Goal: Transaction & Acquisition: Purchase product/service

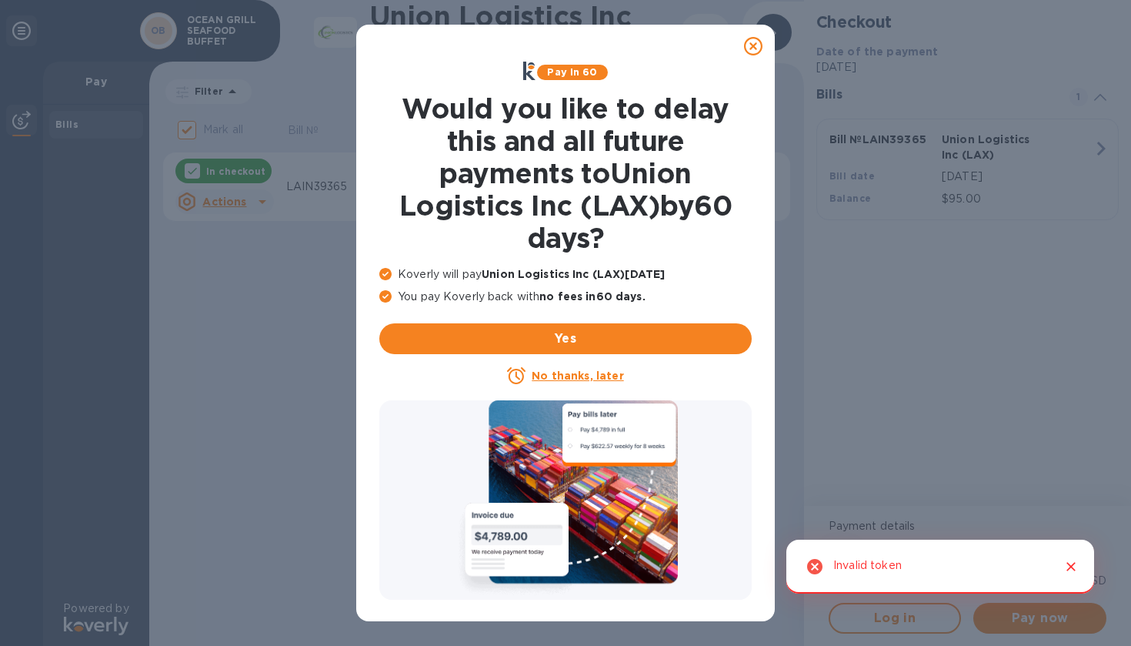
click at [751, 43] on icon at bounding box center [753, 46] width 18 height 18
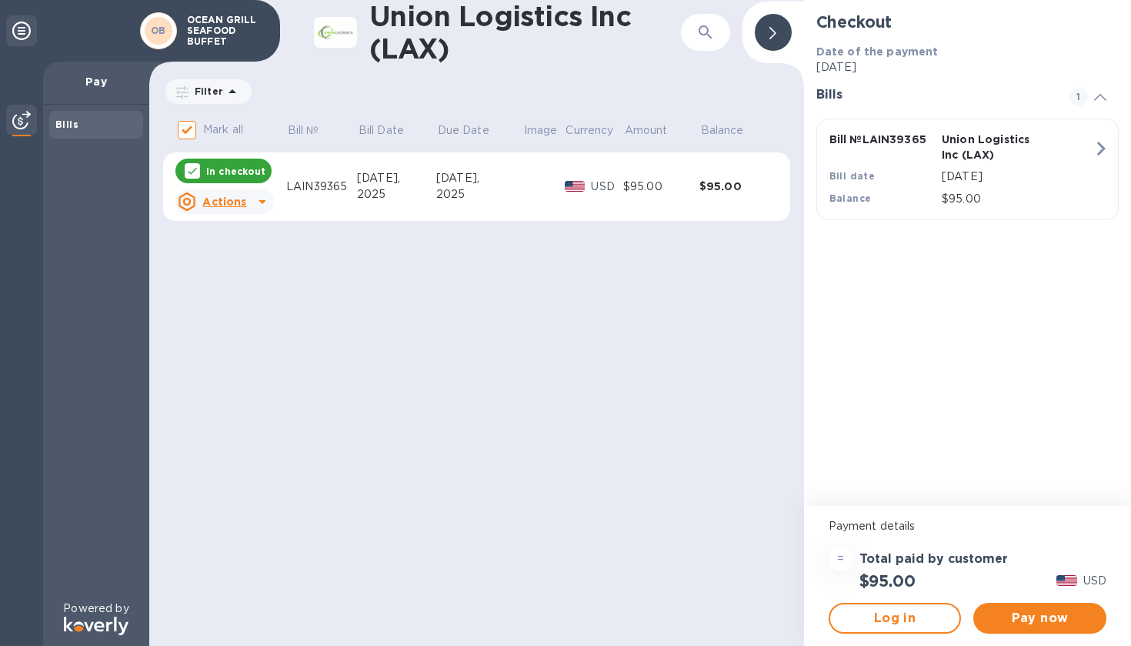
click at [1075, 565] on div "= Total paid by customer $95.00 USD" at bounding box center [968, 568] width 284 height 50
click at [1008, 621] on span "Pay now" at bounding box center [1040, 618] width 109 height 18
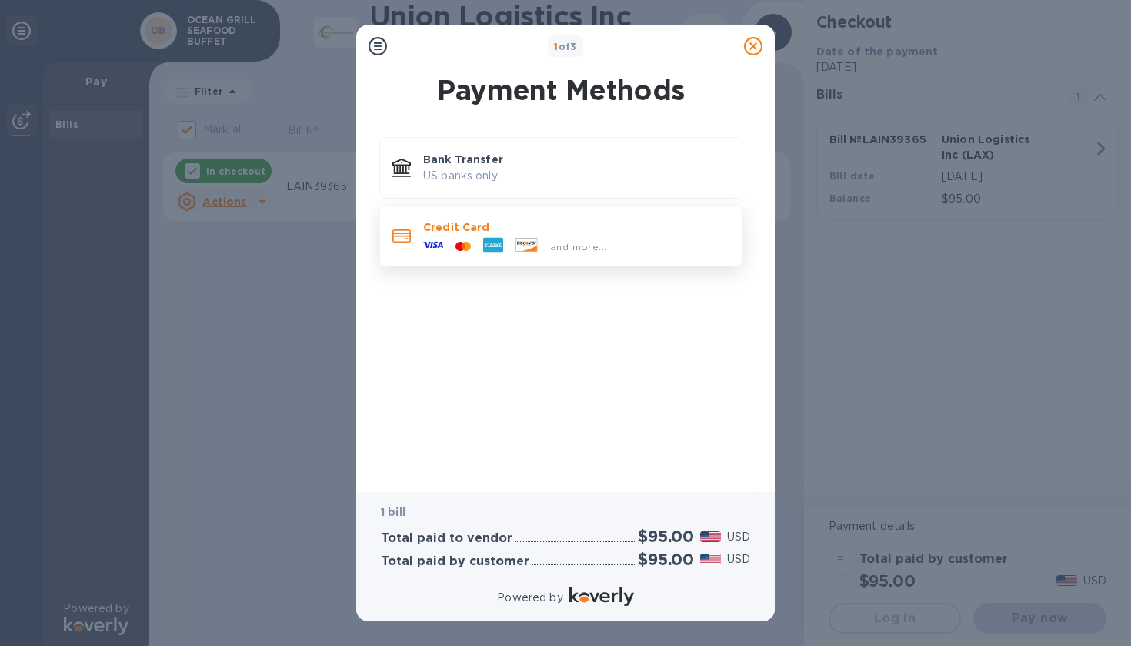
click at [610, 232] on p "Credit Card" at bounding box center [576, 226] width 306 height 15
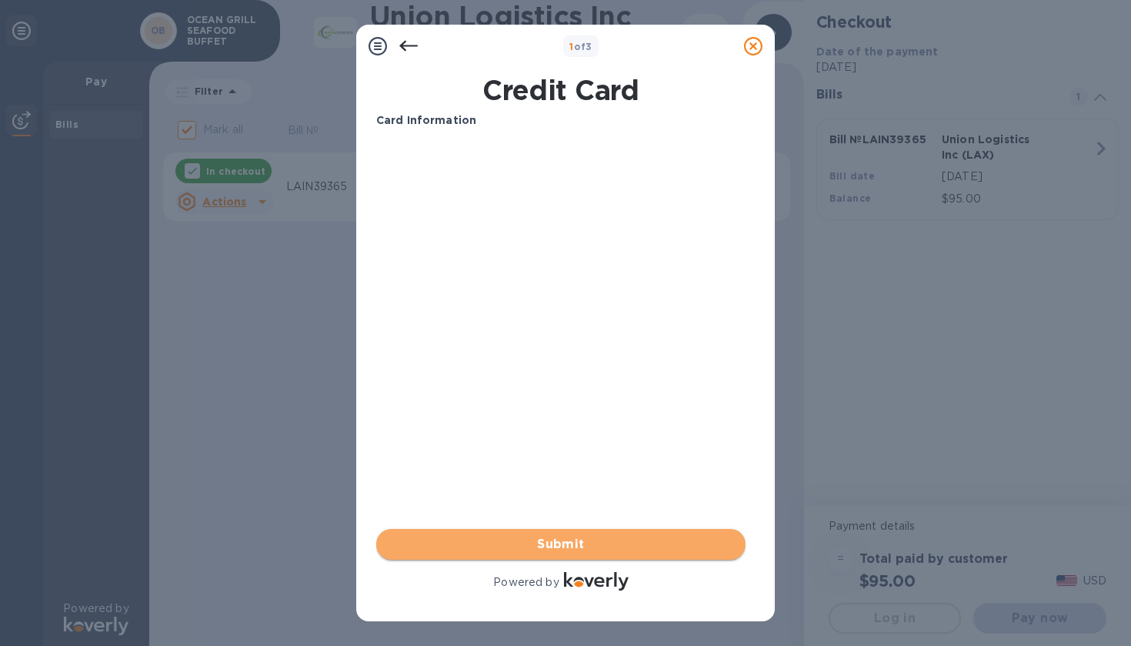
click at [623, 550] on span "Submit" at bounding box center [561, 544] width 345 height 18
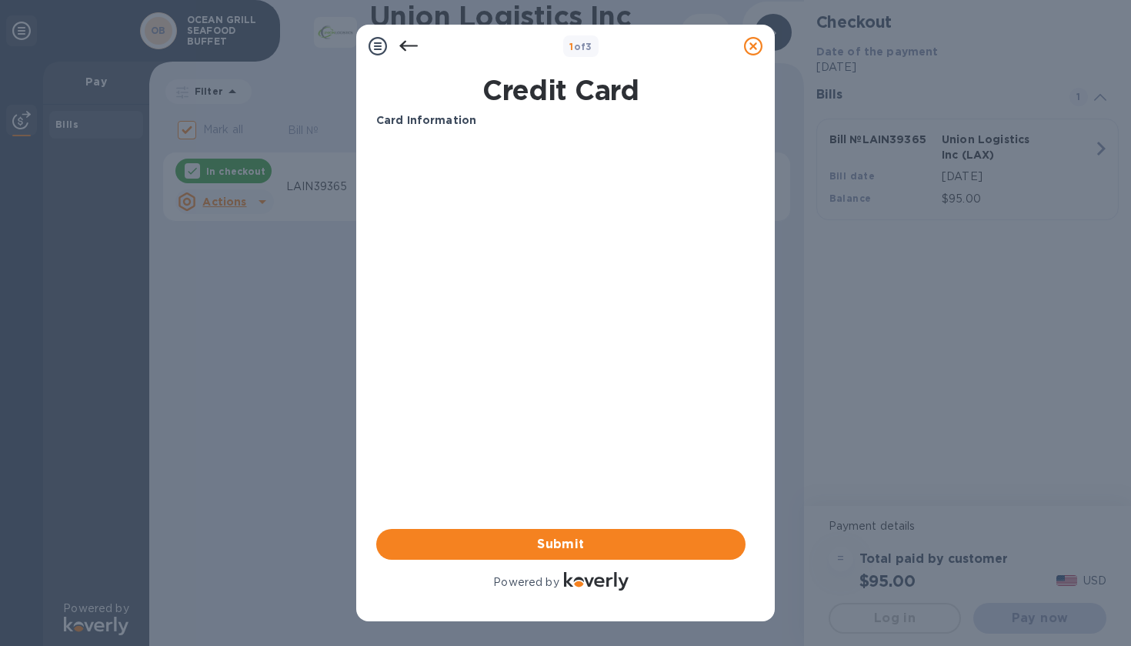
click at [406, 48] on icon at bounding box center [408, 46] width 18 height 18
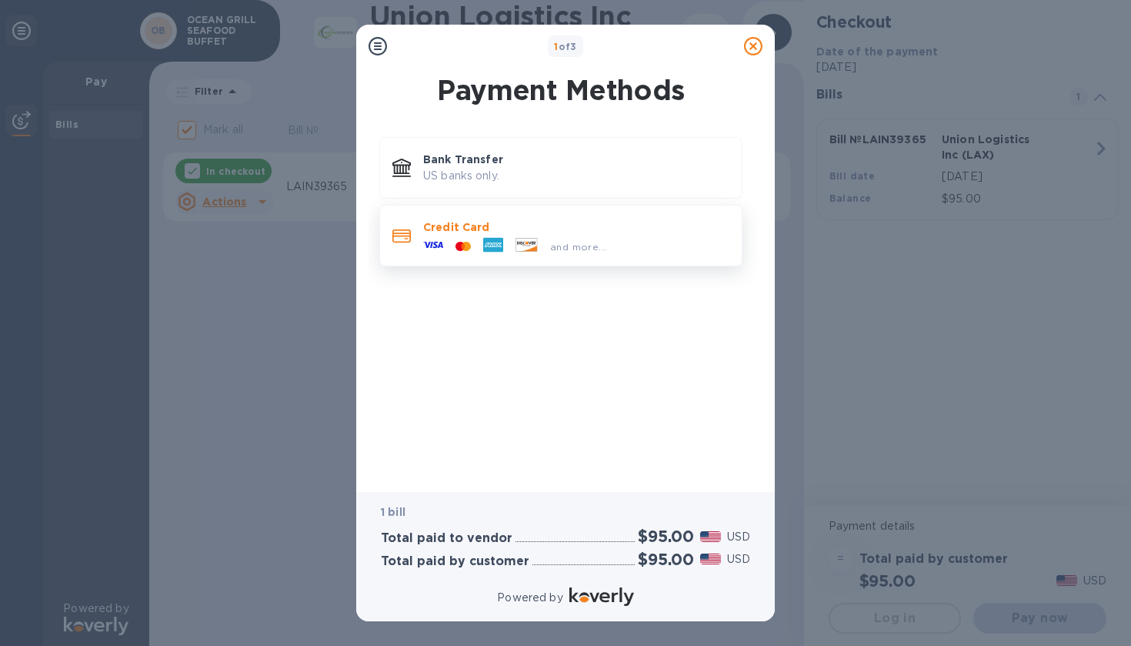
click at [508, 233] on p "Credit Card" at bounding box center [576, 226] width 306 height 15
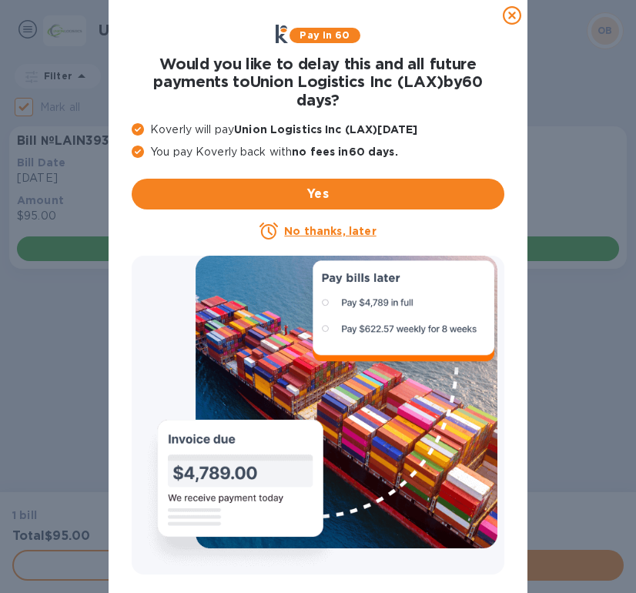
click at [512, 15] on icon at bounding box center [512, 15] width 18 height 18
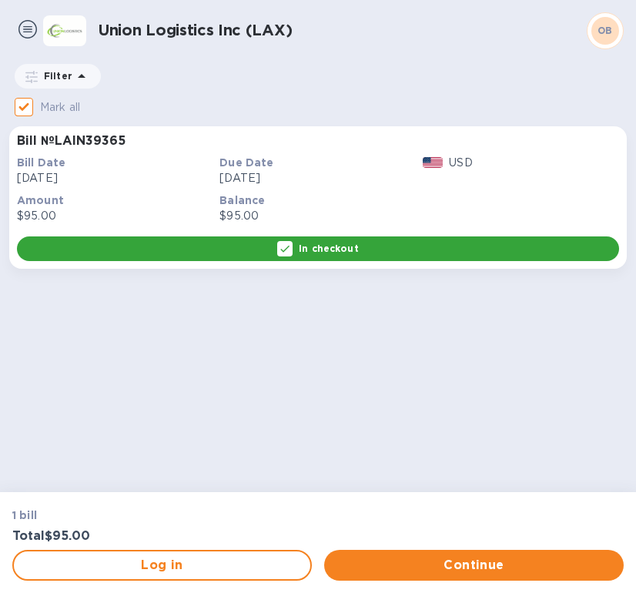
click at [339, 249] on p "In checkout" at bounding box center [328, 248] width 59 height 13
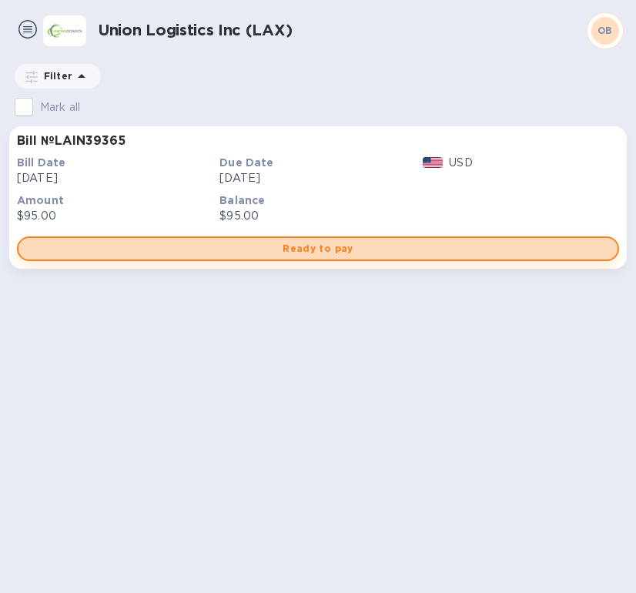
click at [337, 256] on span "Ready to pay" at bounding box center [318, 248] width 574 height 18
checkbox input "true"
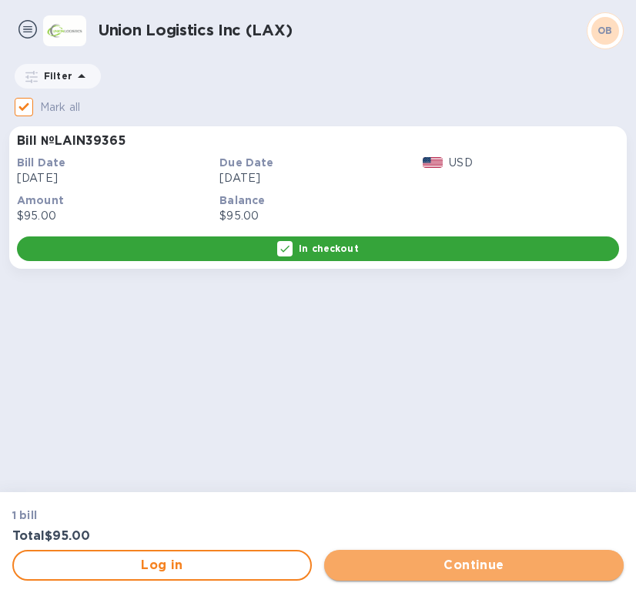
click at [412, 563] on span "Continue" at bounding box center [473, 565] width 275 height 18
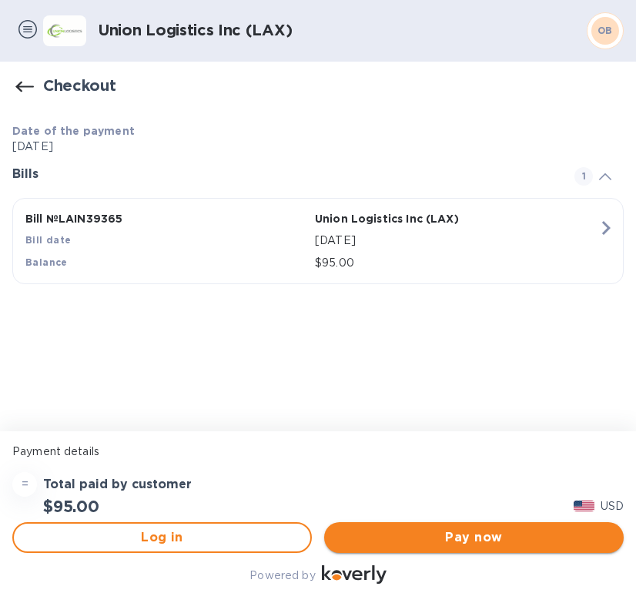
click at [432, 539] on span "Pay now" at bounding box center [473, 537] width 275 height 18
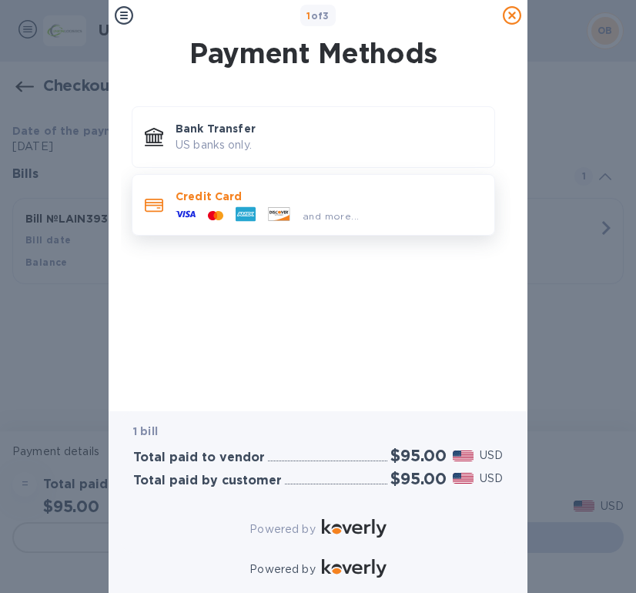
click at [434, 190] on p "Credit Card" at bounding box center [328, 196] width 306 height 15
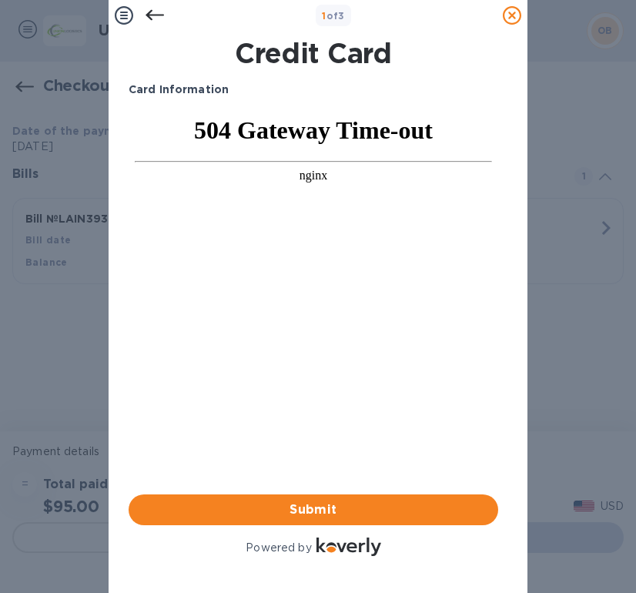
click at [148, 19] on icon at bounding box center [154, 15] width 18 height 18
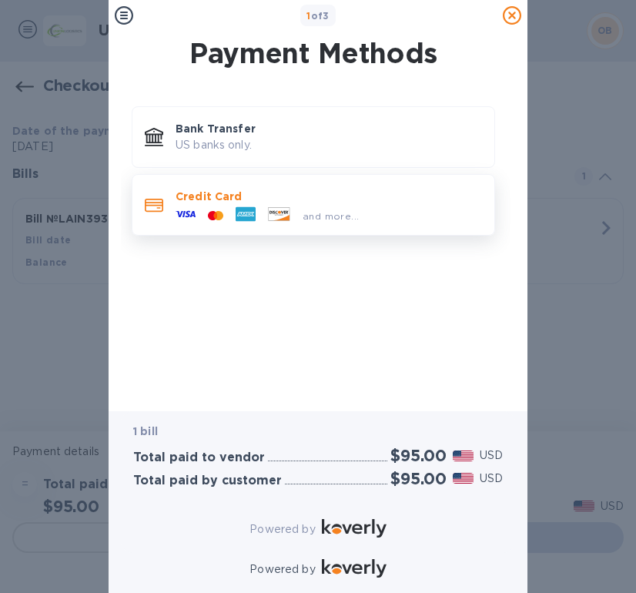
click at [239, 195] on p "Credit Card" at bounding box center [328, 196] width 306 height 15
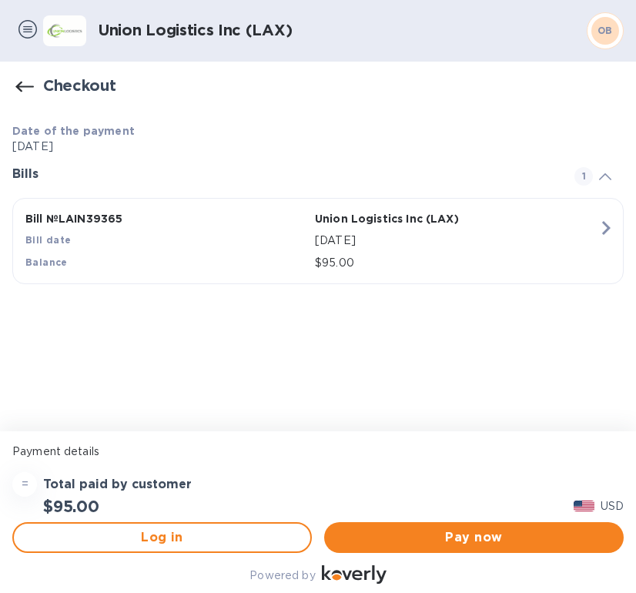
click at [463, 225] on p "Union Logistics Inc (LAX)" at bounding box center [456, 218] width 283 height 15
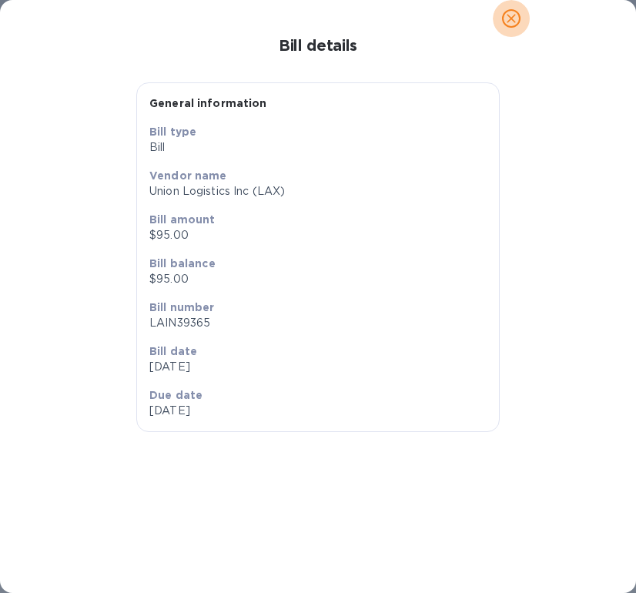
click at [510, 24] on icon "close" at bounding box center [510, 18] width 15 height 15
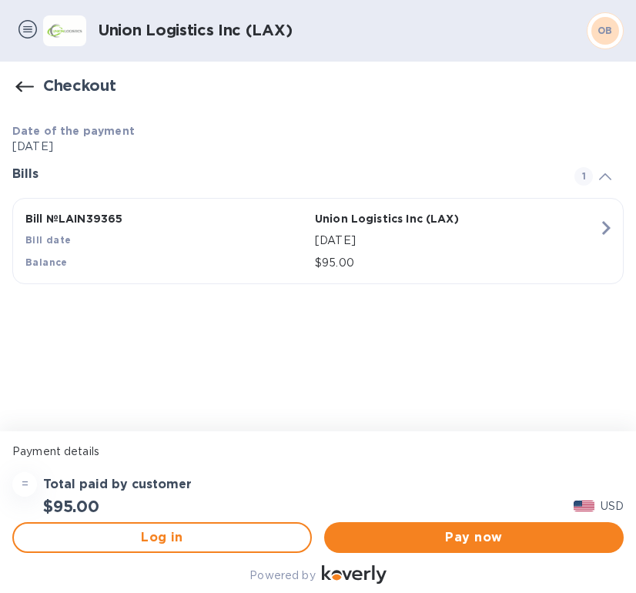
click at [18, 81] on icon "button" at bounding box center [24, 87] width 18 height 18
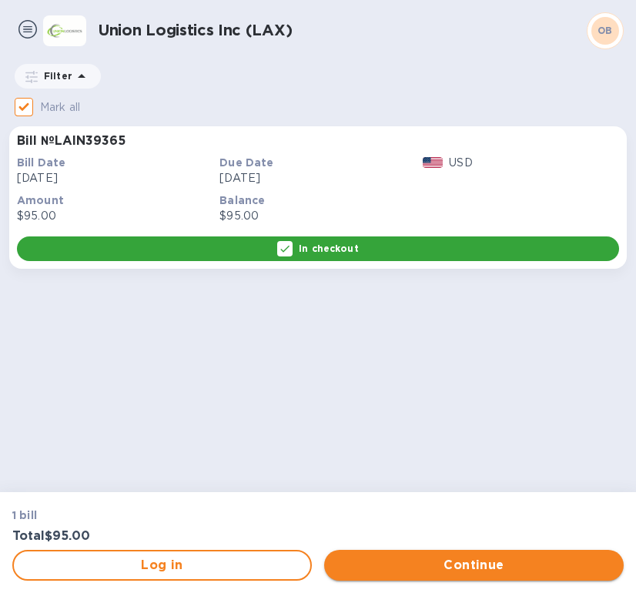
click at [436, 565] on span "Continue" at bounding box center [473, 565] width 275 height 18
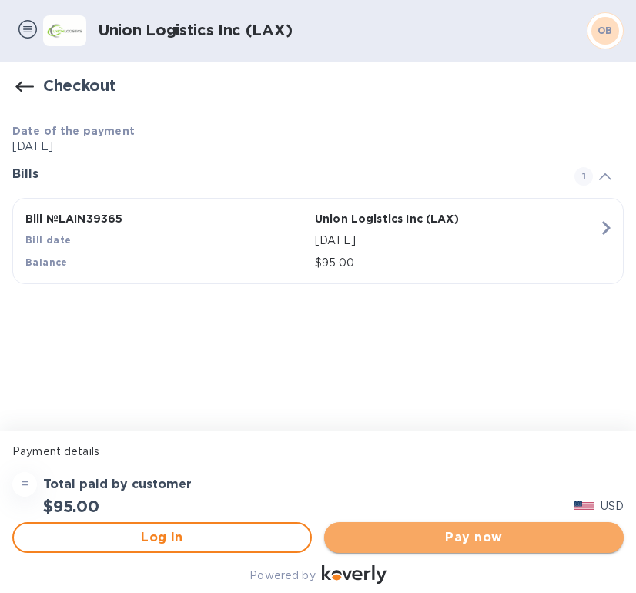
click at [438, 540] on span "Pay now" at bounding box center [473, 537] width 275 height 18
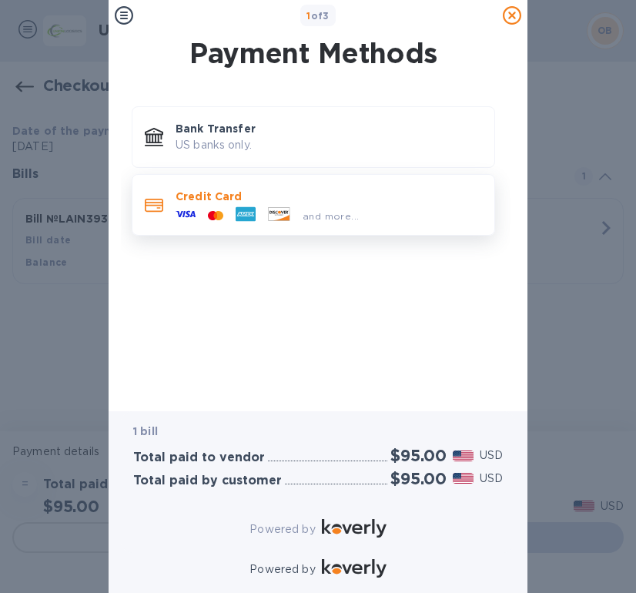
click at [419, 191] on p "Credit Card" at bounding box center [328, 196] width 306 height 15
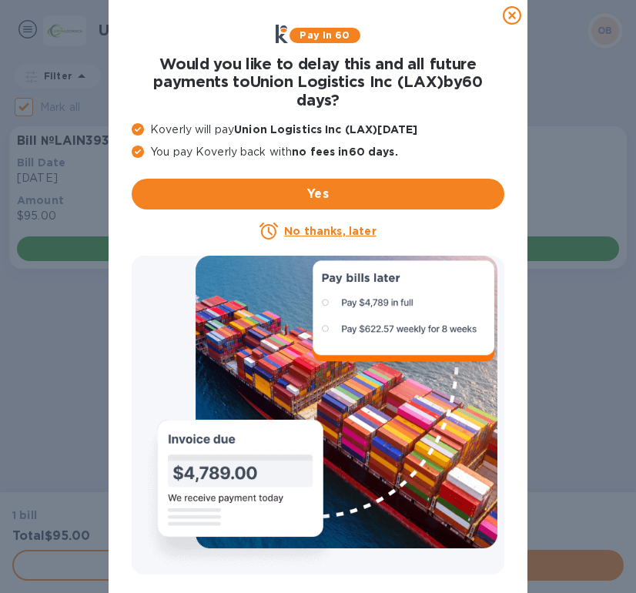
click at [351, 229] on u "No thanks, later" at bounding box center [330, 231] width 92 height 12
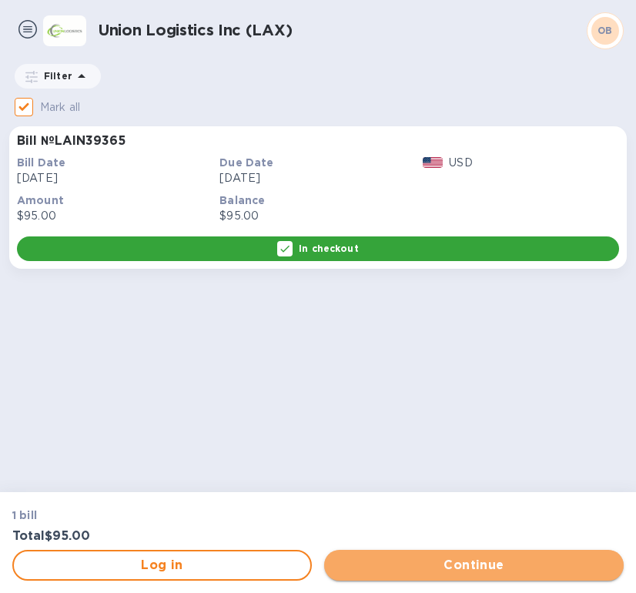
click at [353, 568] on span "Continue" at bounding box center [473, 565] width 275 height 18
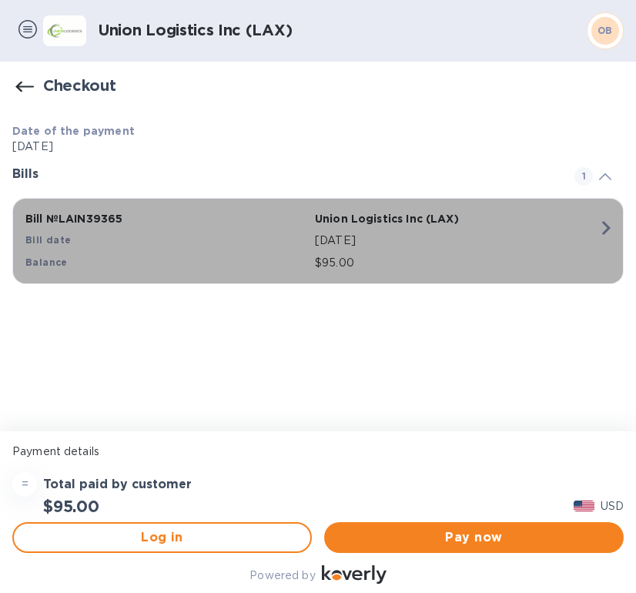
click at [608, 232] on icon "button" at bounding box center [606, 228] width 28 height 28
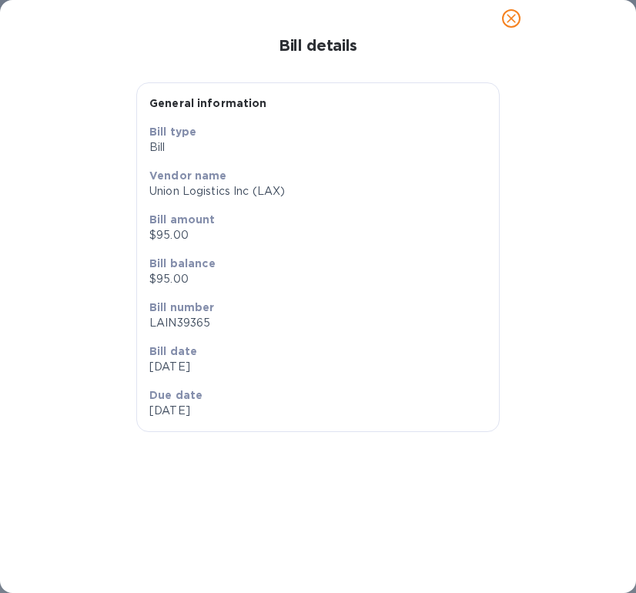
click at [513, 23] on icon "close" at bounding box center [510, 18] width 15 height 15
